Goal: Task Accomplishment & Management: Manage account settings

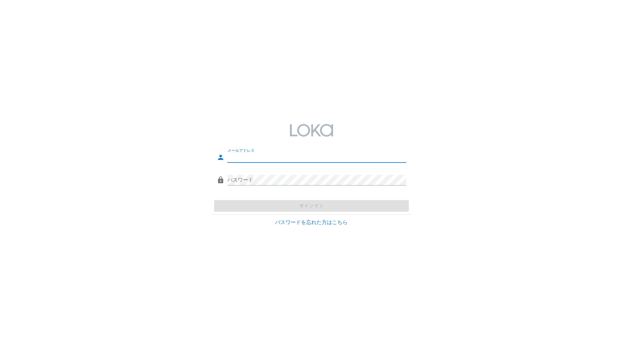
type input "[EMAIL_ADDRESS][DOMAIN_NAME]"
click at [339, 216] on div "パスワードを忘れた方はこちら" at bounding box center [312, 223] width 208 height 16
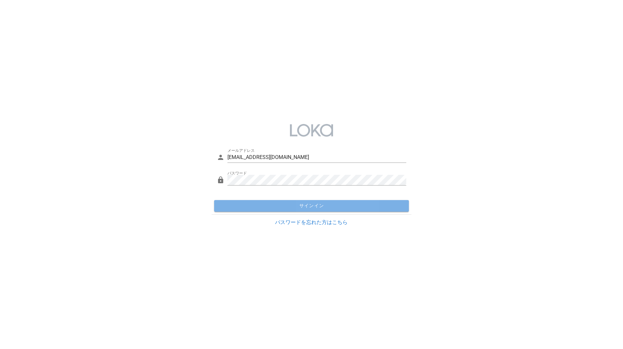
click at [342, 203] on span "サインイン" at bounding box center [312, 206] width 190 height 6
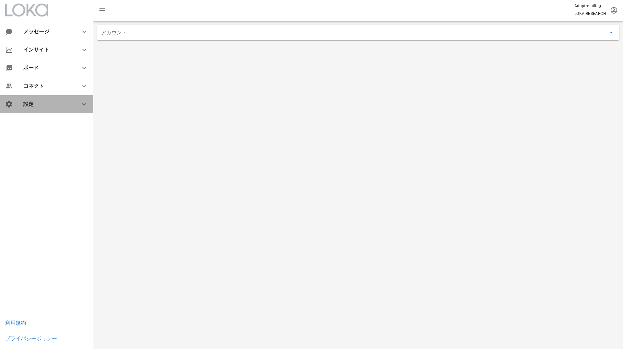
click at [29, 103] on div "設定" at bounding box center [47, 104] width 49 height 6
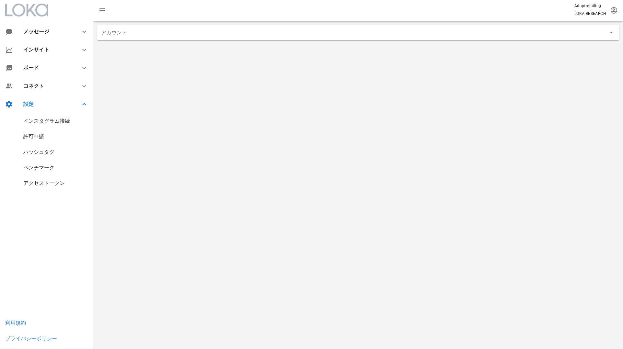
click at [50, 118] on div "インスタグラム接続" at bounding box center [46, 121] width 47 height 6
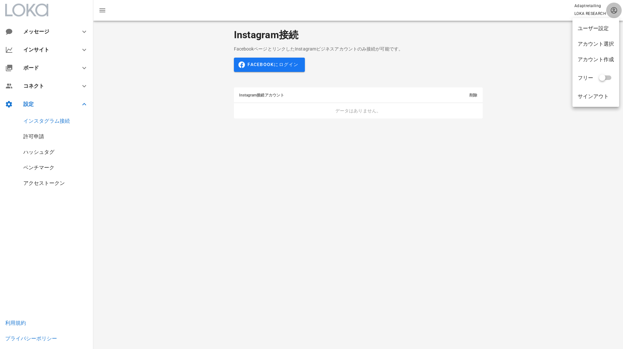
click at [613, 10] on icon "button" at bounding box center [614, 10] width 8 height 8
click at [609, 8] on span "button" at bounding box center [614, 10] width 16 height 8
click at [609, 44] on div "アカウント選択" at bounding box center [596, 44] width 36 height 6
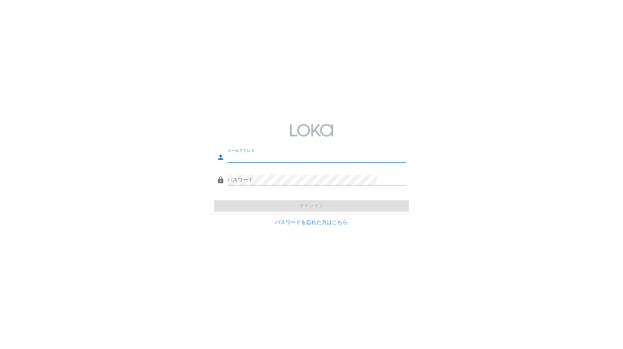
type input "[EMAIL_ADDRESS][DOMAIN_NAME]"
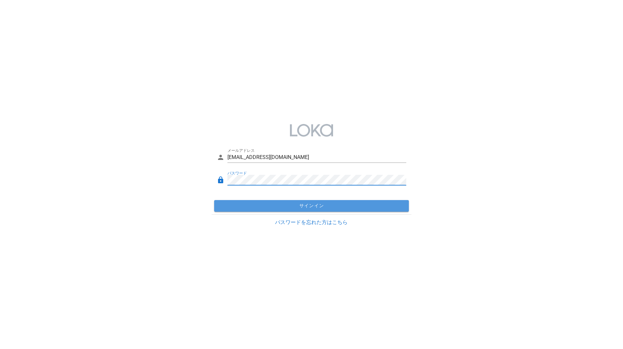
click at [279, 207] on span "サインイン" at bounding box center [312, 206] width 190 height 6
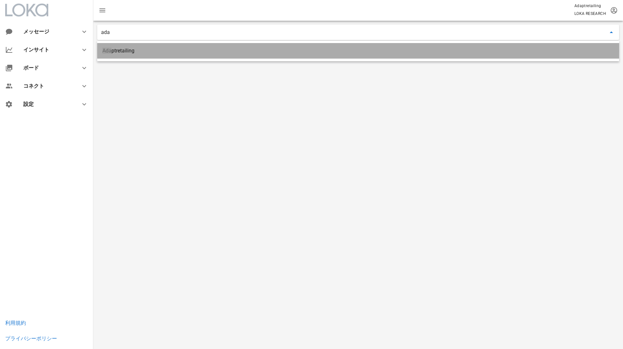
click at [266, 52] on div "Ada ptretailing" at bounding box center [358, 51] width 512 height 6
type input "Adaptretailing"
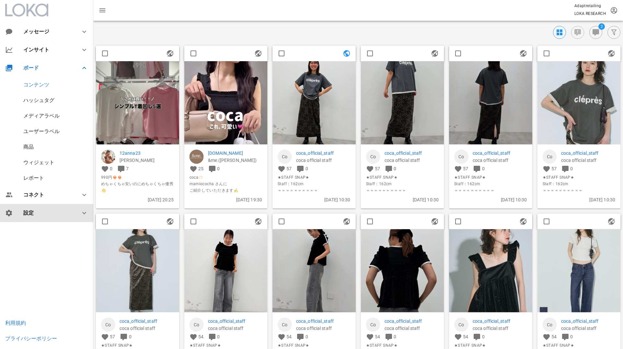
click at [51, 212] on div "設定" at bounding box center [47, 213] width 49 height 6
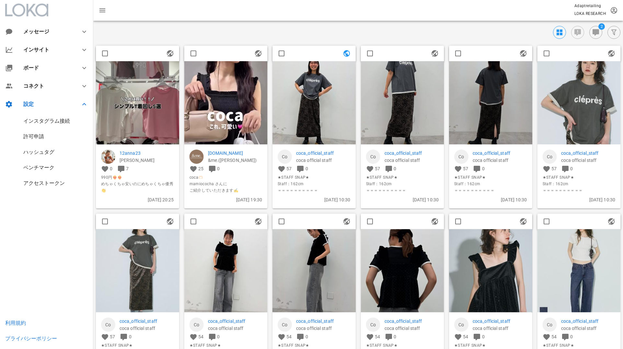
click at [44, 120] on div "インスタグラム接続" at bounding box center [46, 121] width 47 height 6
